Goal: Find specific page/section: Find specific page/section

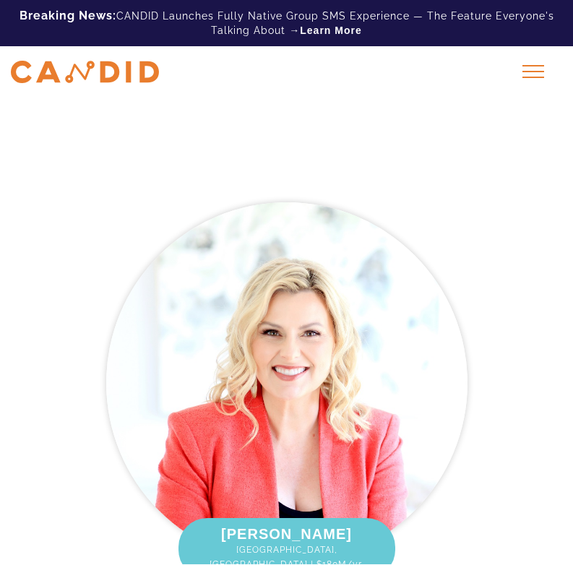
click at [527, 77] on div at bounding box center [533, 71] width 36 height 36
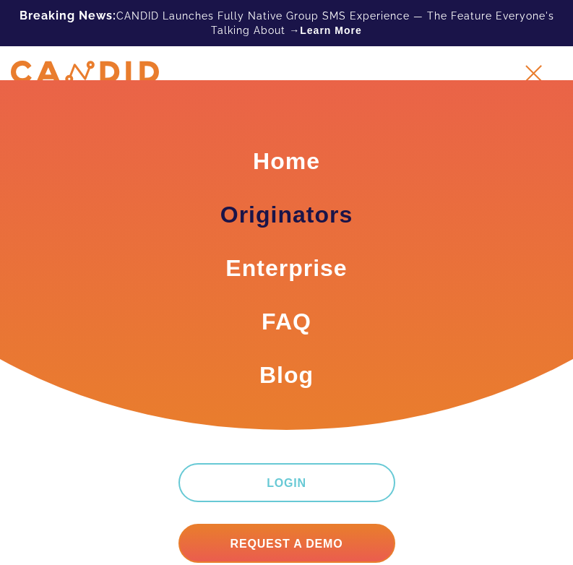
click at [337, 214] on link "Originators" at bounding box center [286, 215] width 132 height 32
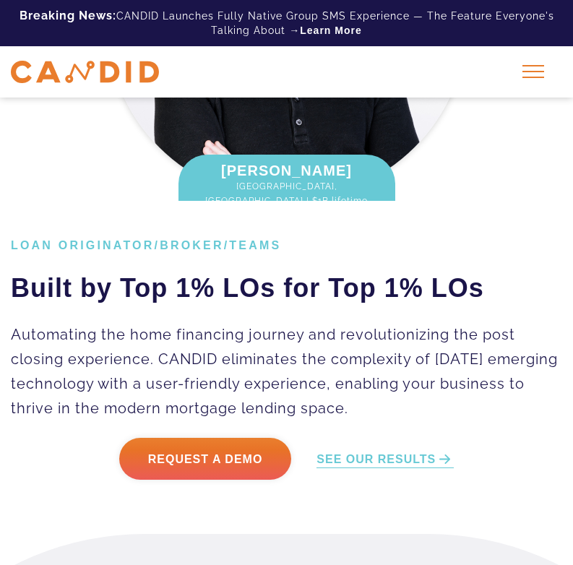
scroll to position [330, 0]
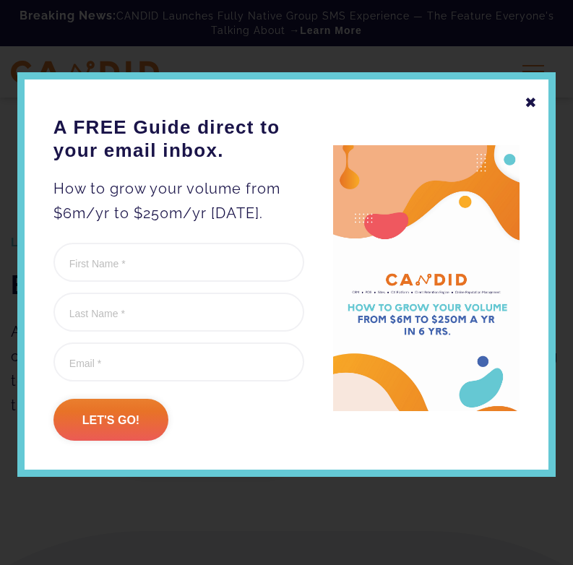
click at [539, 103] on div "✖ A FREE Guide direct to your email inbox. How to grow your volume from $6m/yr …" at bounding box center [286, 274] width 539 height 405
click at [534, 103] on div "✖" at bounding box center [531, 102] width 13 height 25
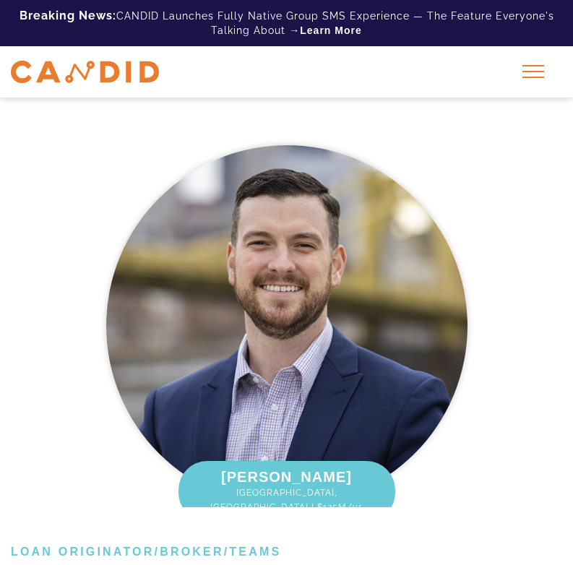
scroll to position [0, 0]
